Goal: Transaction & Acquisition: Purchase product/service

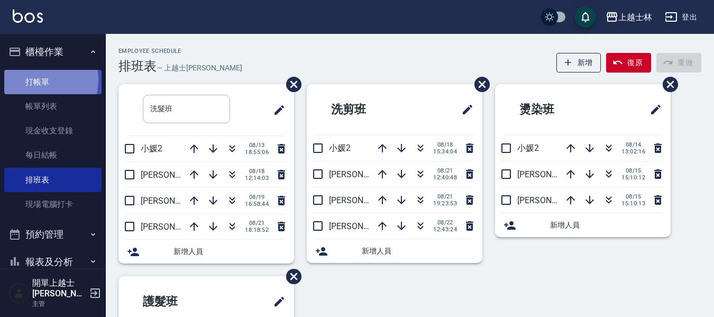
click at [38, 79] on link "打帳單" at bounding box center [52, 82] width 97 height 24
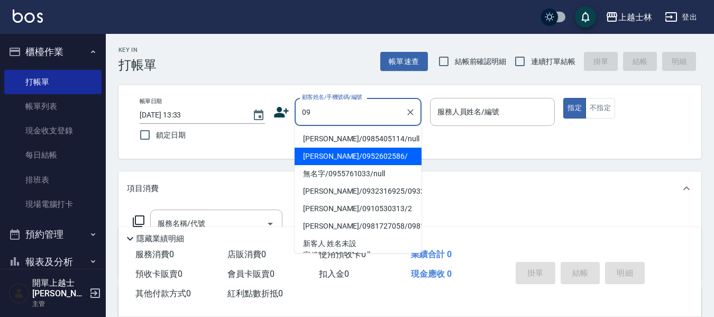
type input "[PERSON_NAME]/0952602586/"
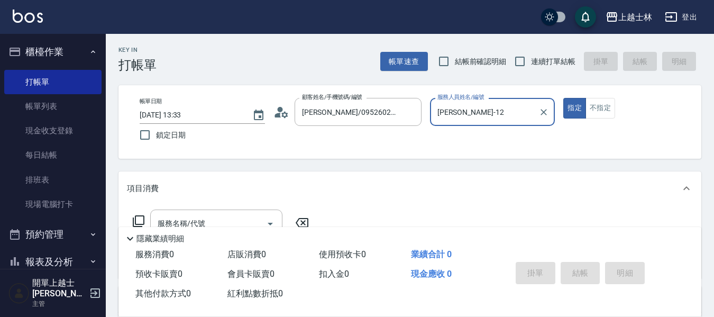
type input "[PERSON_NAME]-12"
click at [563, 98] on button "指定" at bounding box center [574, 108] width 23 height 21
type button "true"
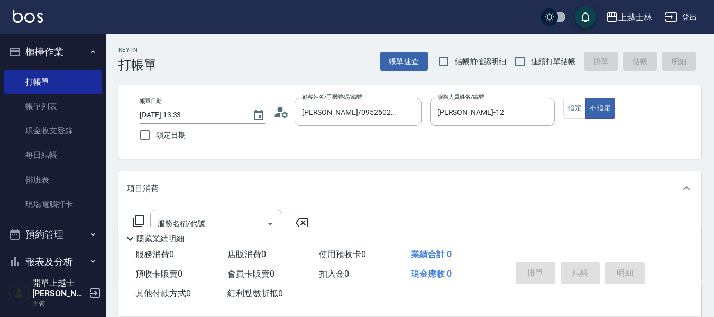
click at [127, 235] on icon at bounding box center [130, 238] width 13 height 13
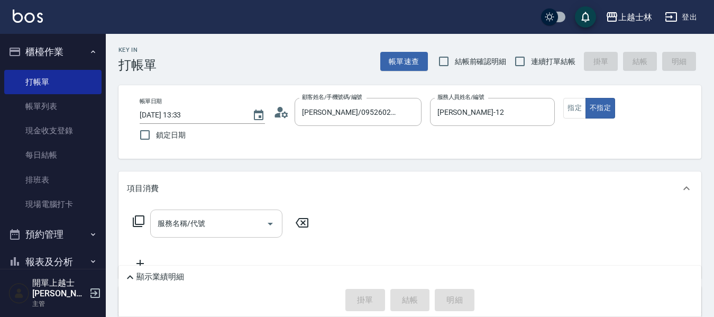
click at [175, 233] on input "服務名稱/代號" at bounding box center [208, 223] width 107 height 19
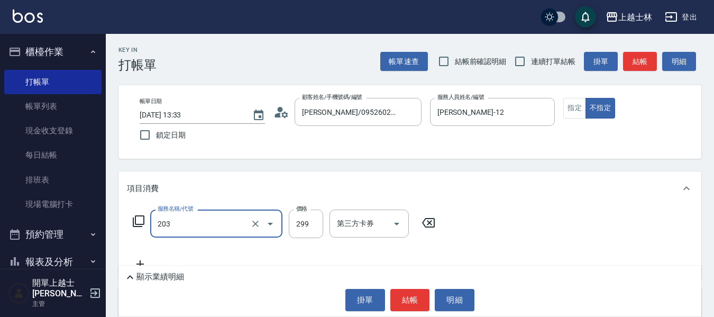
type input "B級洗+剪(203)"
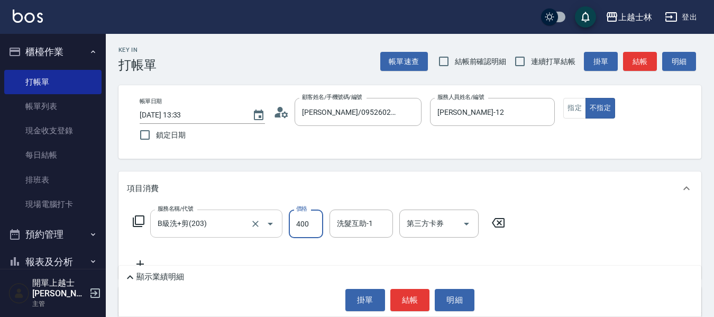
type input "400"
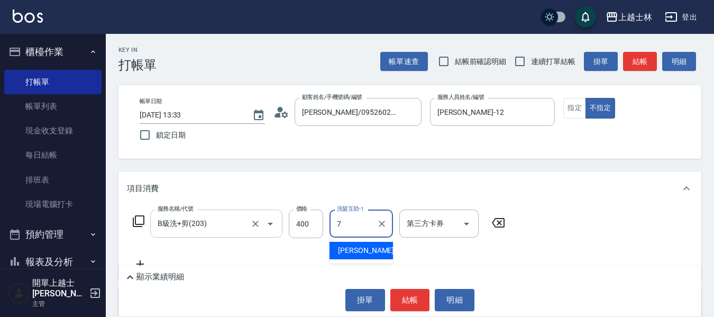
type input "[PERSON_NAME]-7"
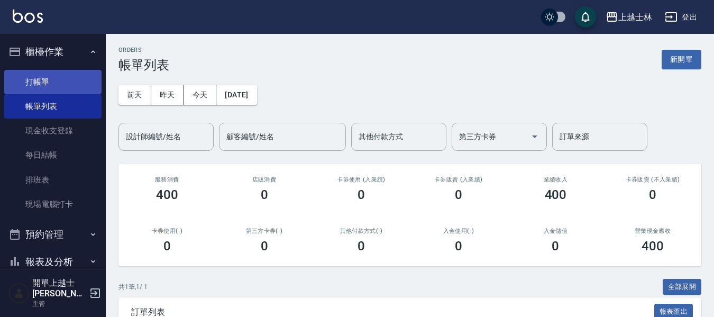
click at [71, 75] on link "打帳單" at bounding box center [52, 82] width 97 height 24
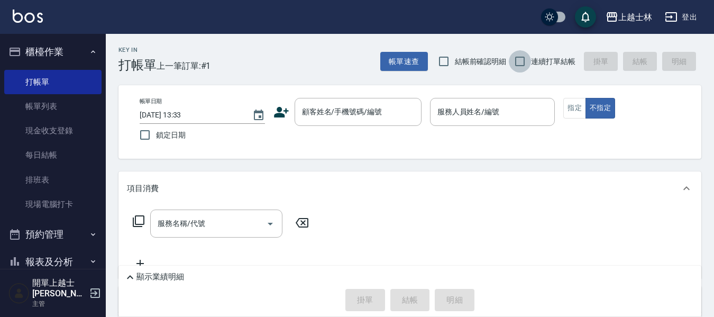
click at [527, 62] on input "連續打單結帳" at bounding box center [520, 61] width 22 height 22
checkbox input "true"
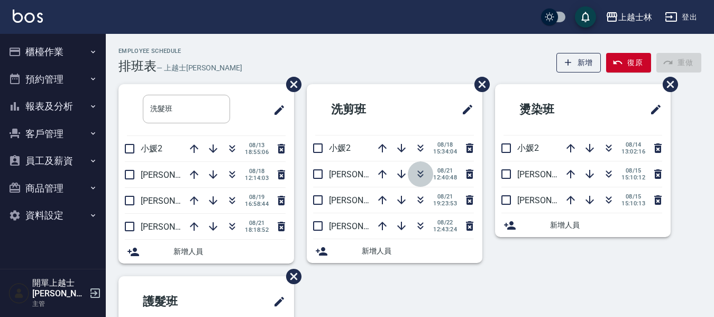
click at [421, 173] on icon "button" at bounding box center [420, 174] width 13 height 13
